Goal: Information Seeking & Learning: Find specific page/section

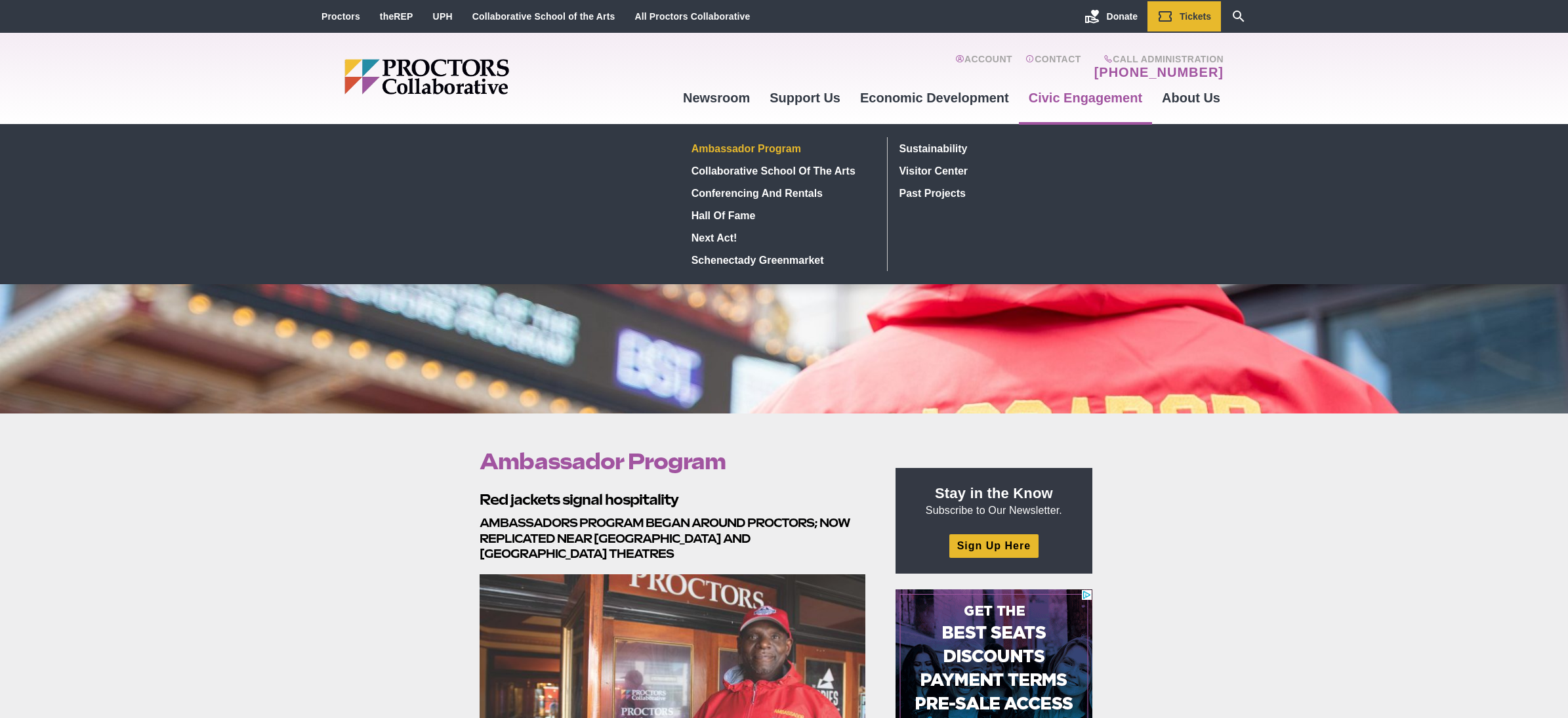
click at [1112, 106] on link "Civic Engagement" at bounding box center [1085, 98] width 133 height 35
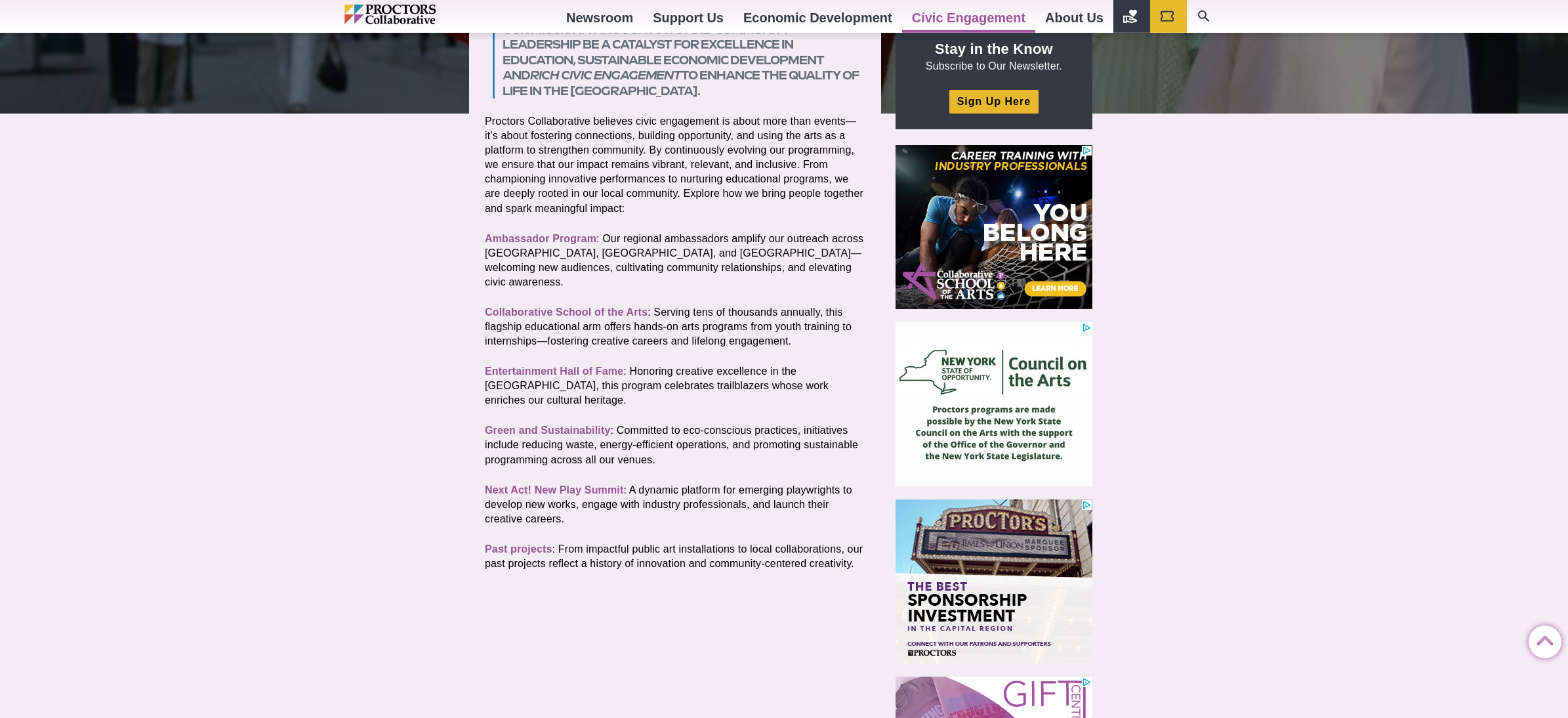
scroll to position [273, 0]
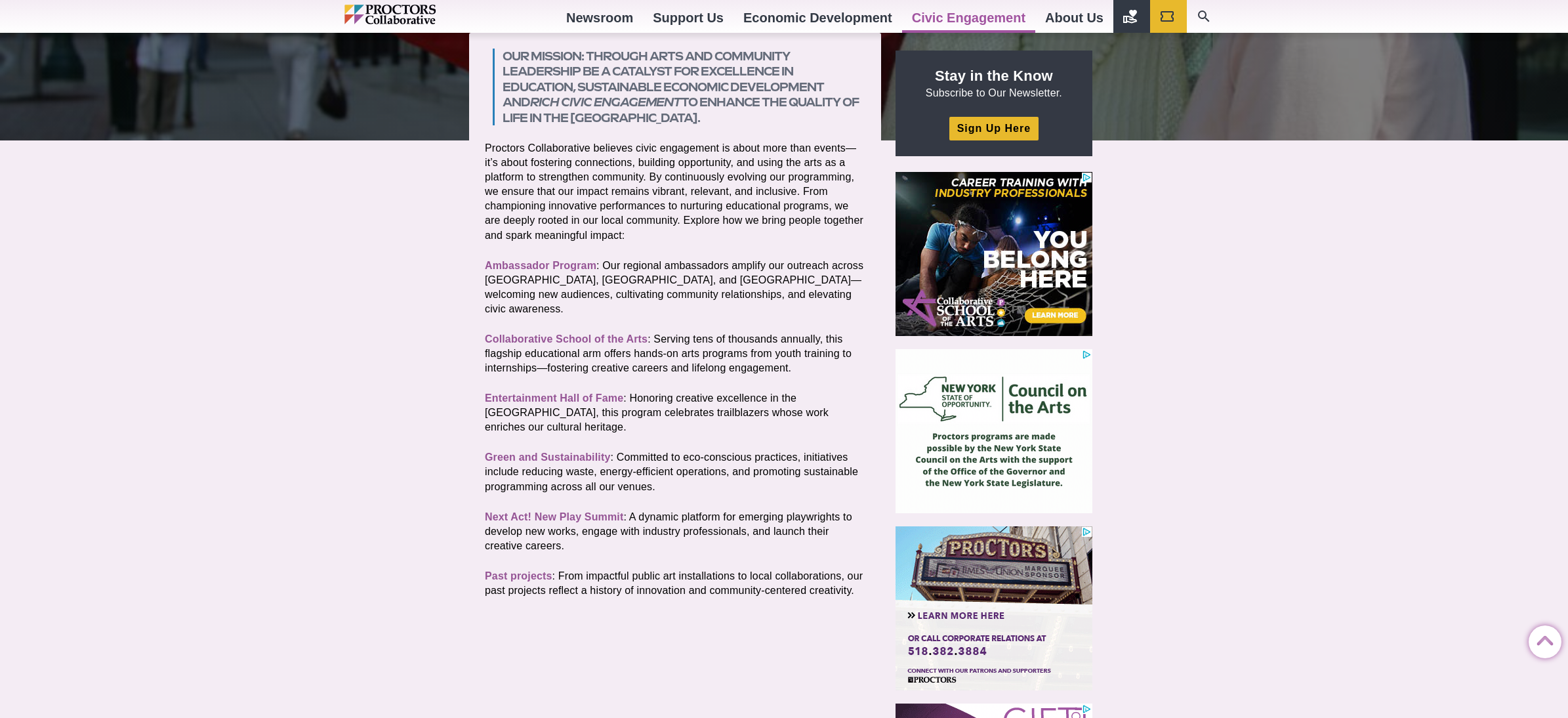
drag, startPoint x: 484, startPoint y: 324, endPoint x: 685, endPoint y: 322, distance: 201.0
click at [685, 322] on section "Our mission: Through arts and community leadership be a catalyst for excellence…" at bounding box center [675, 339] width 412 height 611
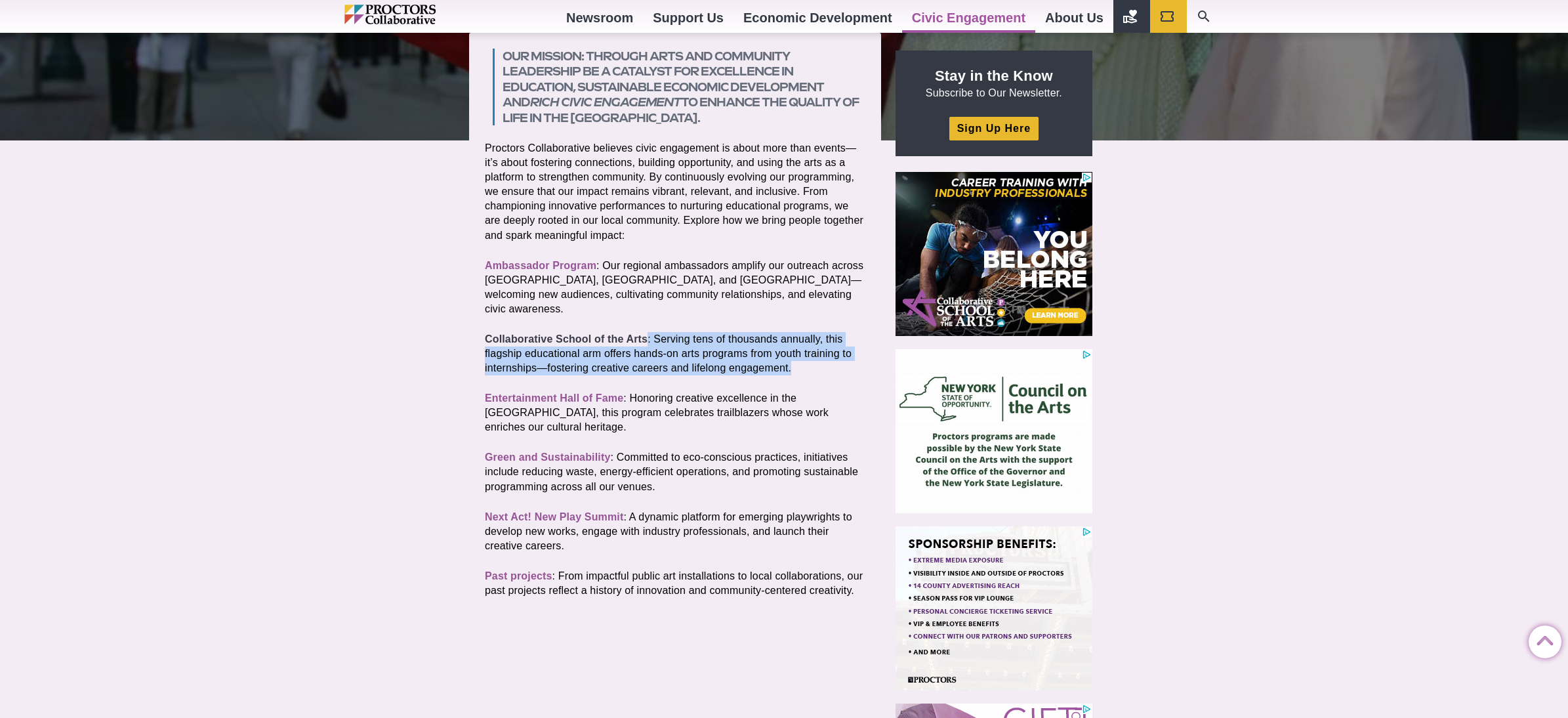
drag, startPoint x: 816, startPoint y: 359, endPoint x: 496, endPoint y: 329, distance: 321.4
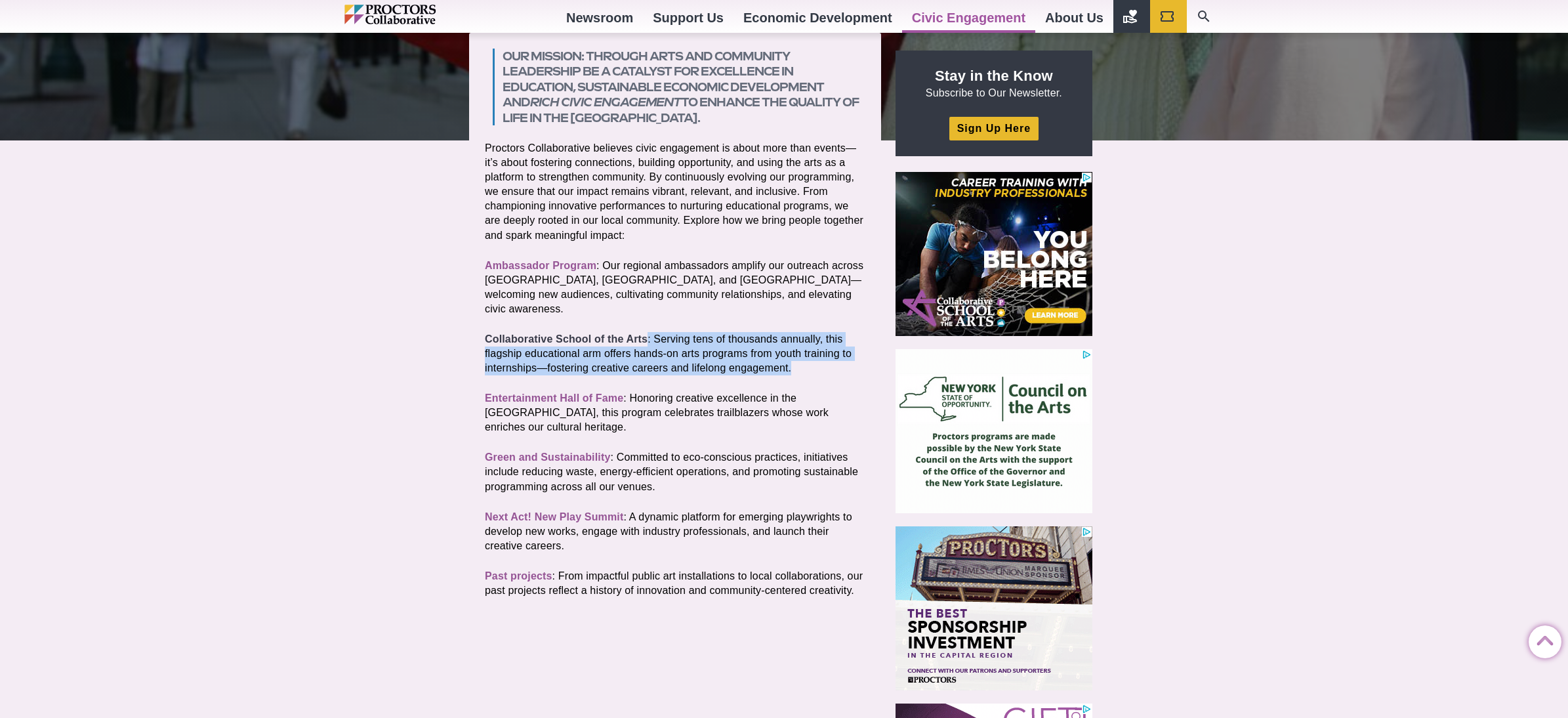
click at [496, 332] on p "Collaborative School of the Arts : Serving tens of thousands annually, this fla…" at bounding box center [675, 354] width 381 height 43
click at [520, 333] on link "Collaborative School of the Arts" at bounding box center [566, 339] width 163 height 11
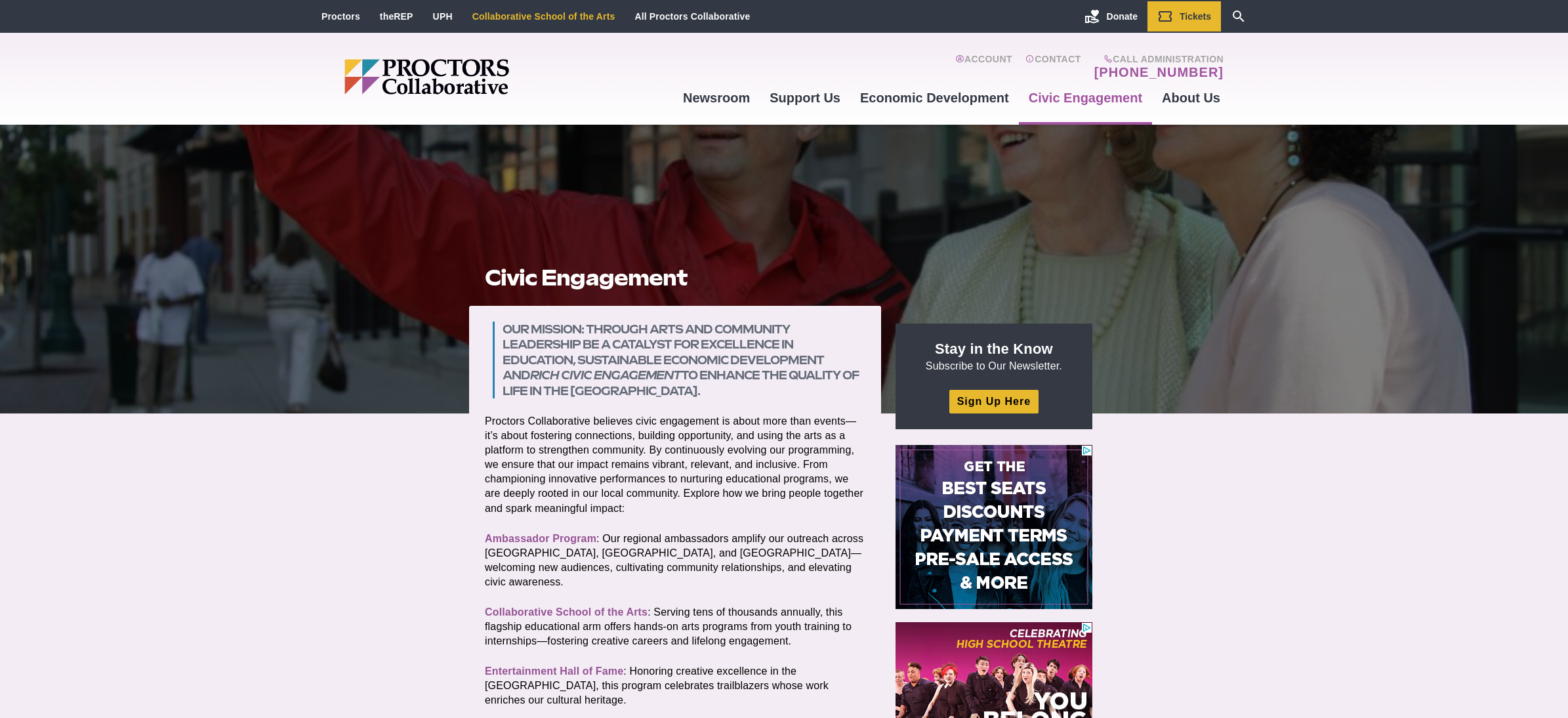
click at [548, 15] on link "Collaborative School of the Arts" at bounding box center [544, 16] width 143 height 11
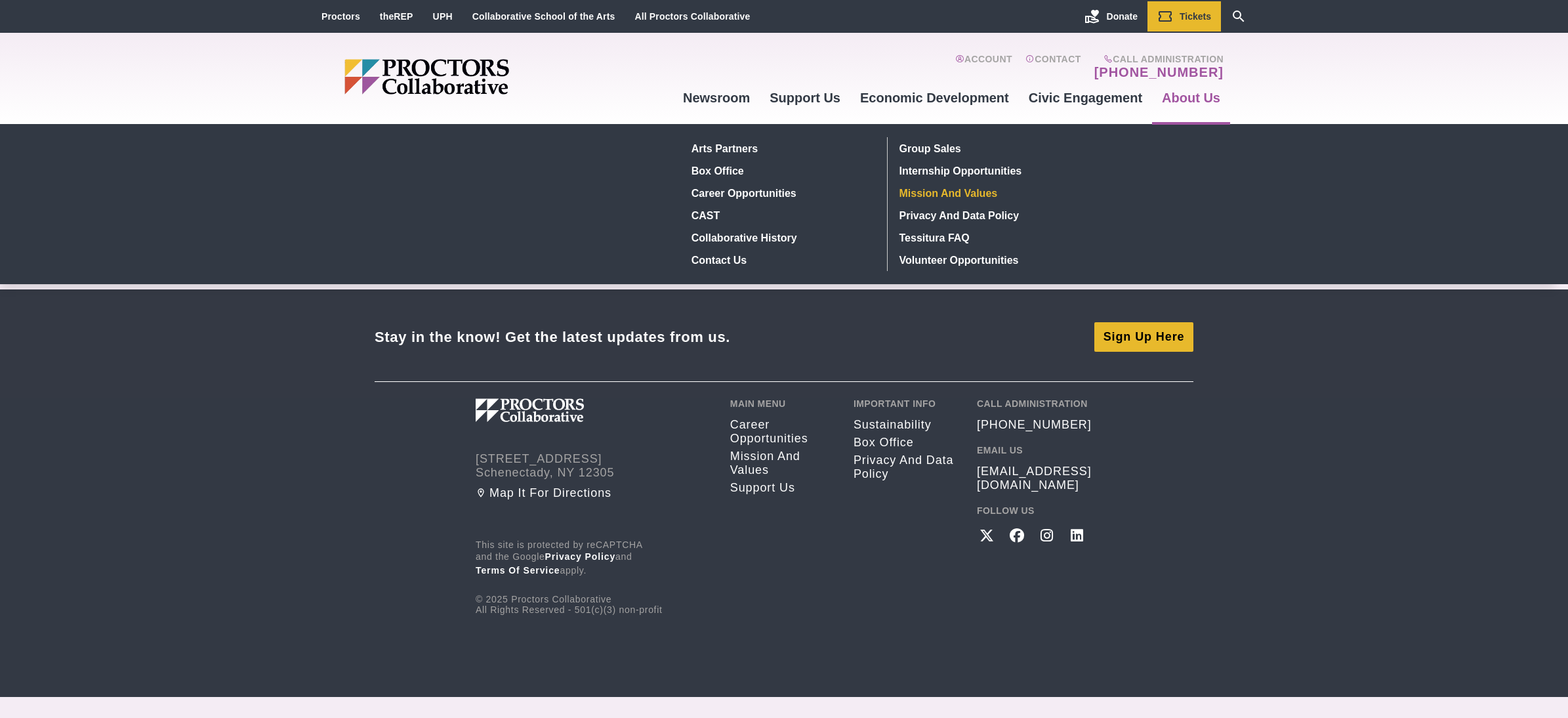
click at [987, 195] on link "Mission and Values" at bounding box center [990, 193] width 192 height 22
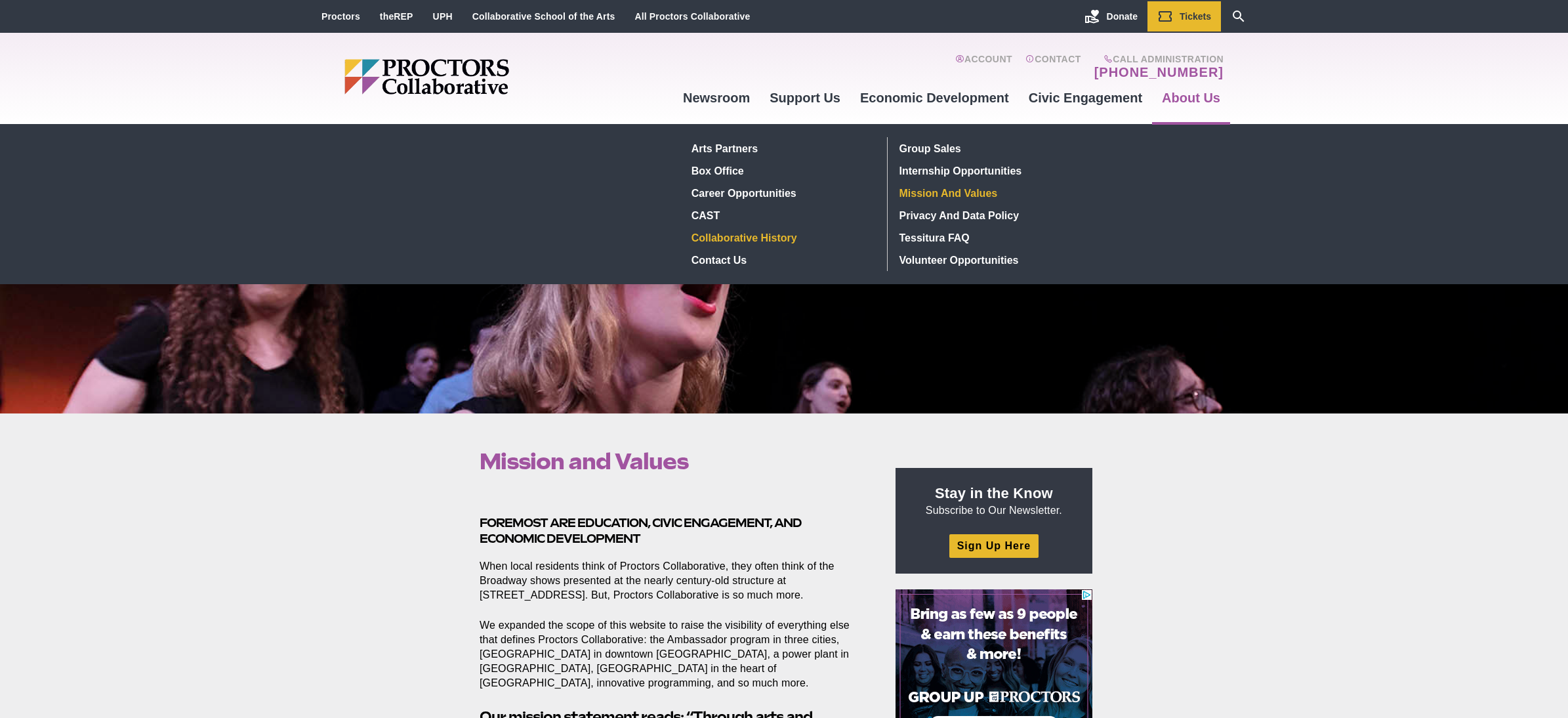
click at [769, 241] on link "Collaborative History" at bounding box center [782, 238] width 191 height 22
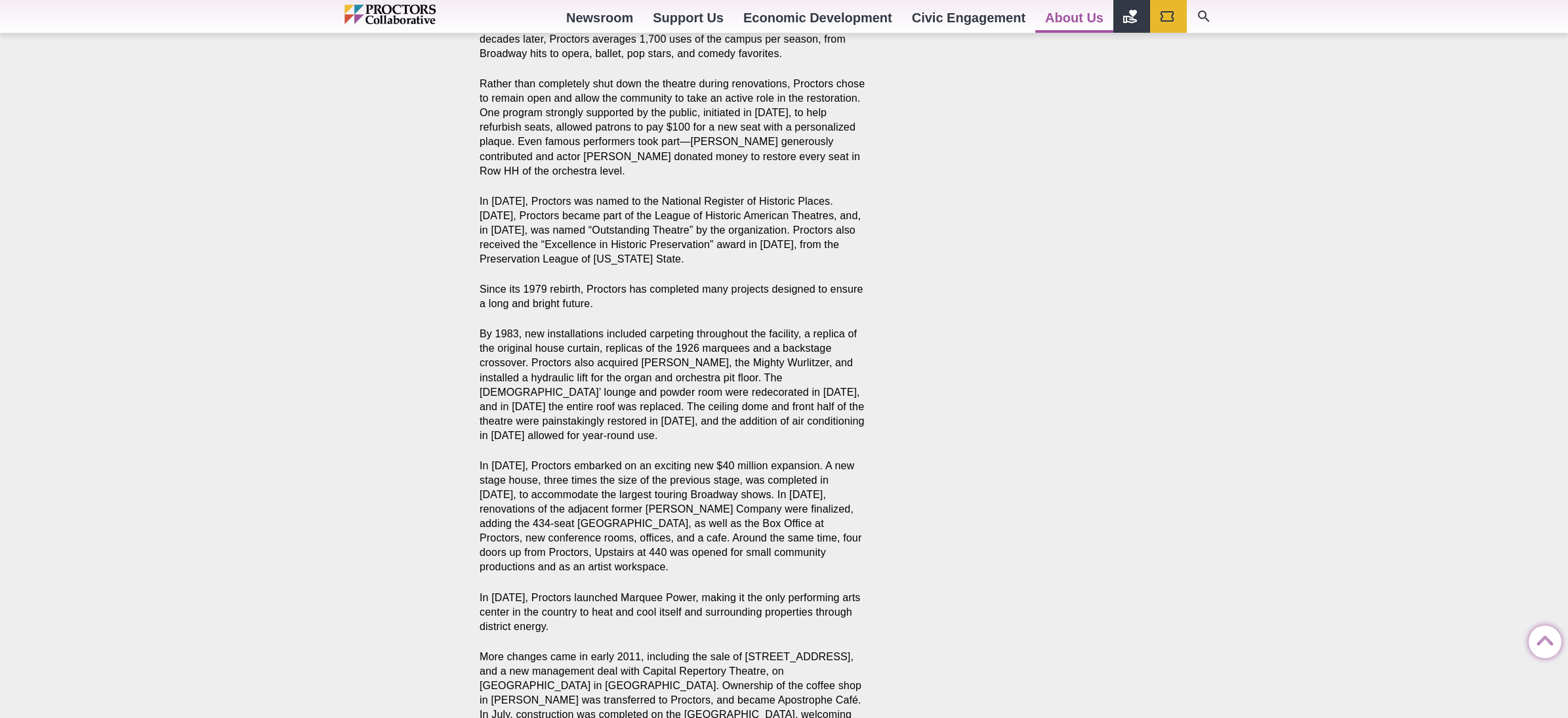
scroll to position [1980, 0]
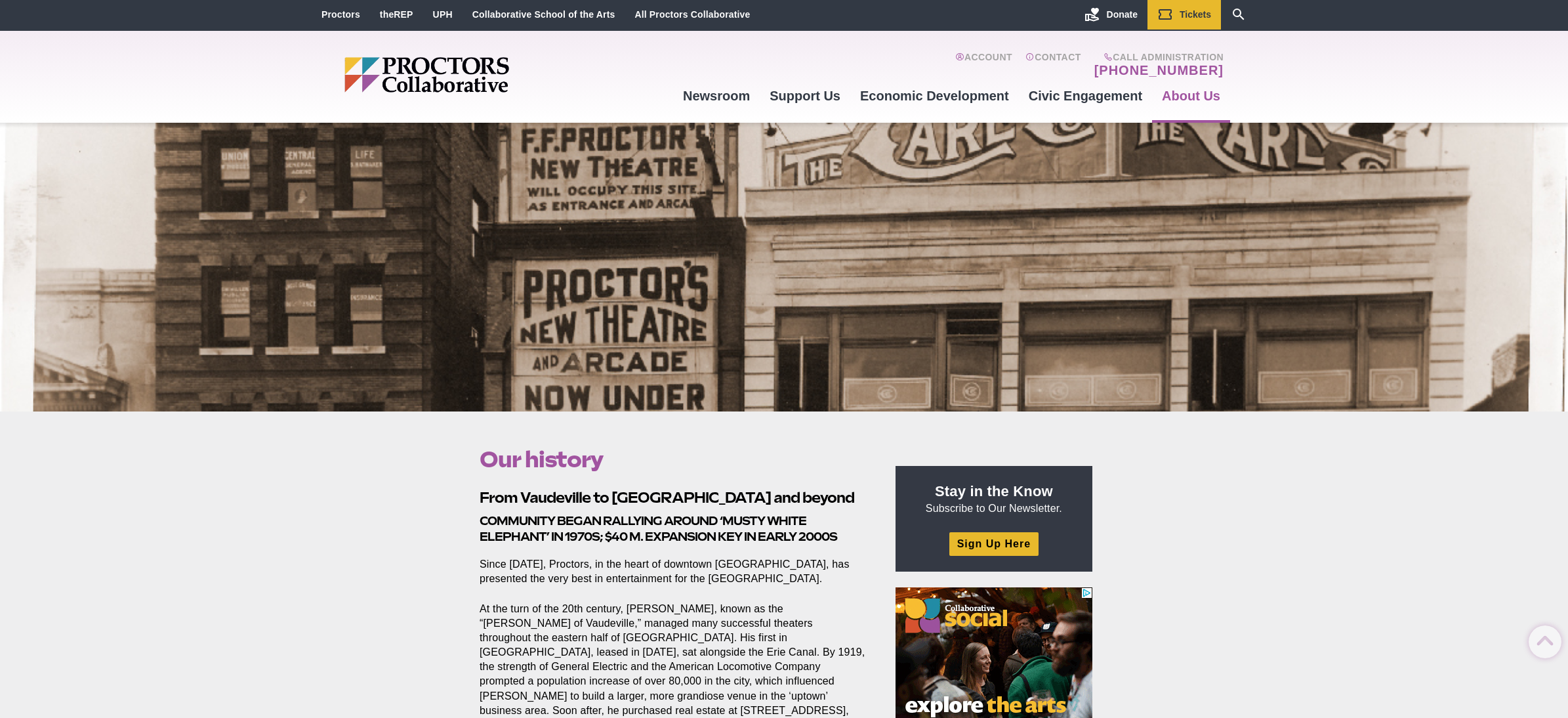
scroll to position [0, 0]
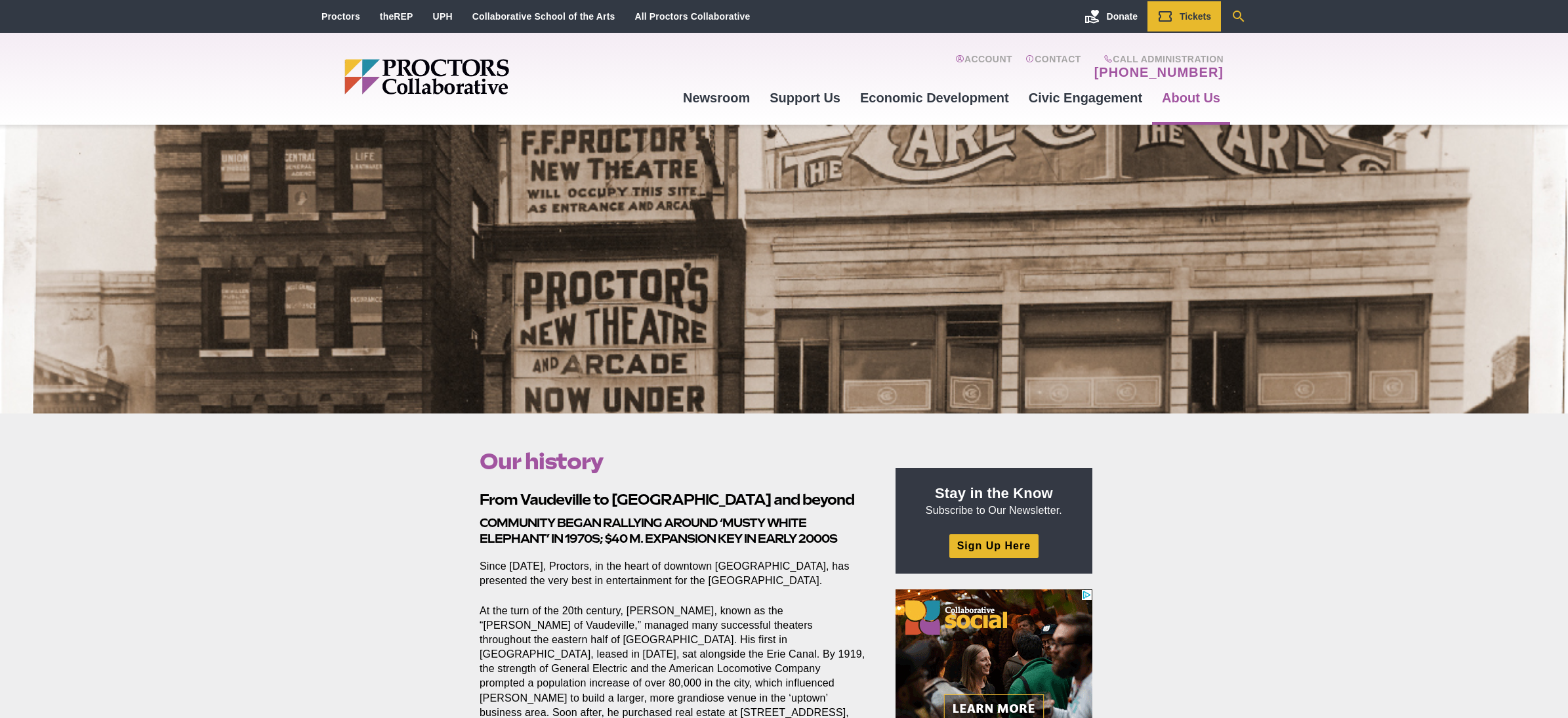
click at [1228, 16] on link "Search Our Site" at bounding box center [1239, 16] width 35 height 30
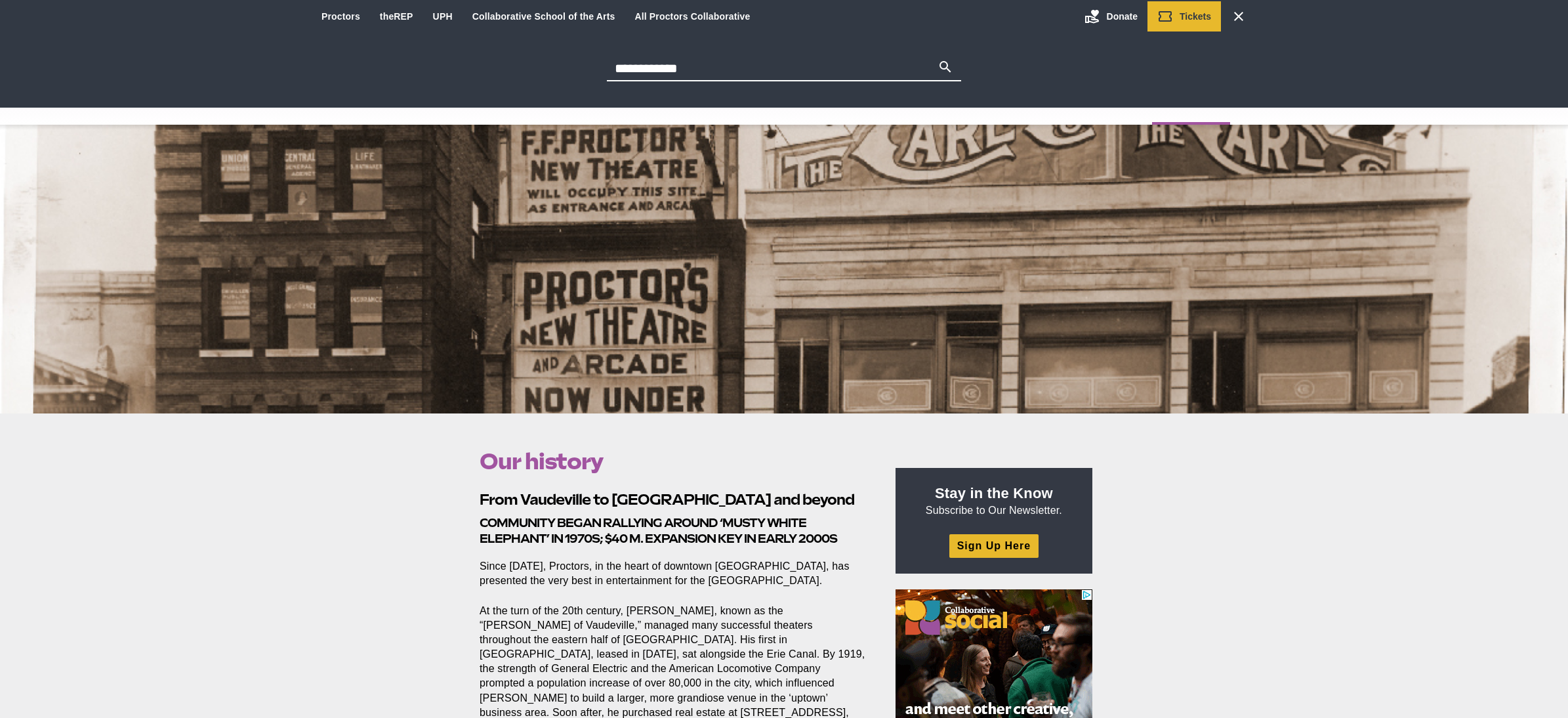
type input "**********"
click at [937, 59] on button "Search" at bounding box center [945, 69] width 15 height 19
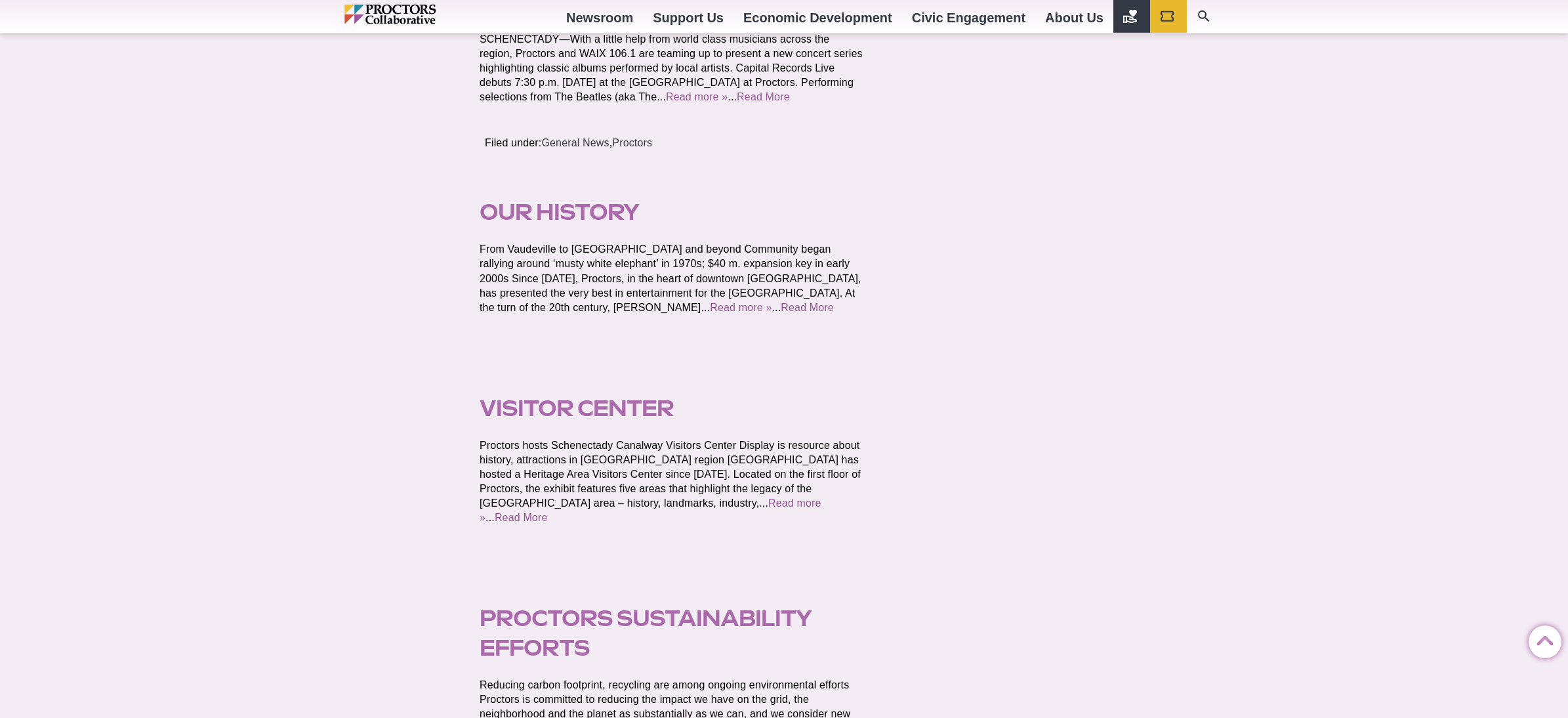
scroll to position [1365, 0]
